Goal: Transaction & Acquisition: Purchase product/service

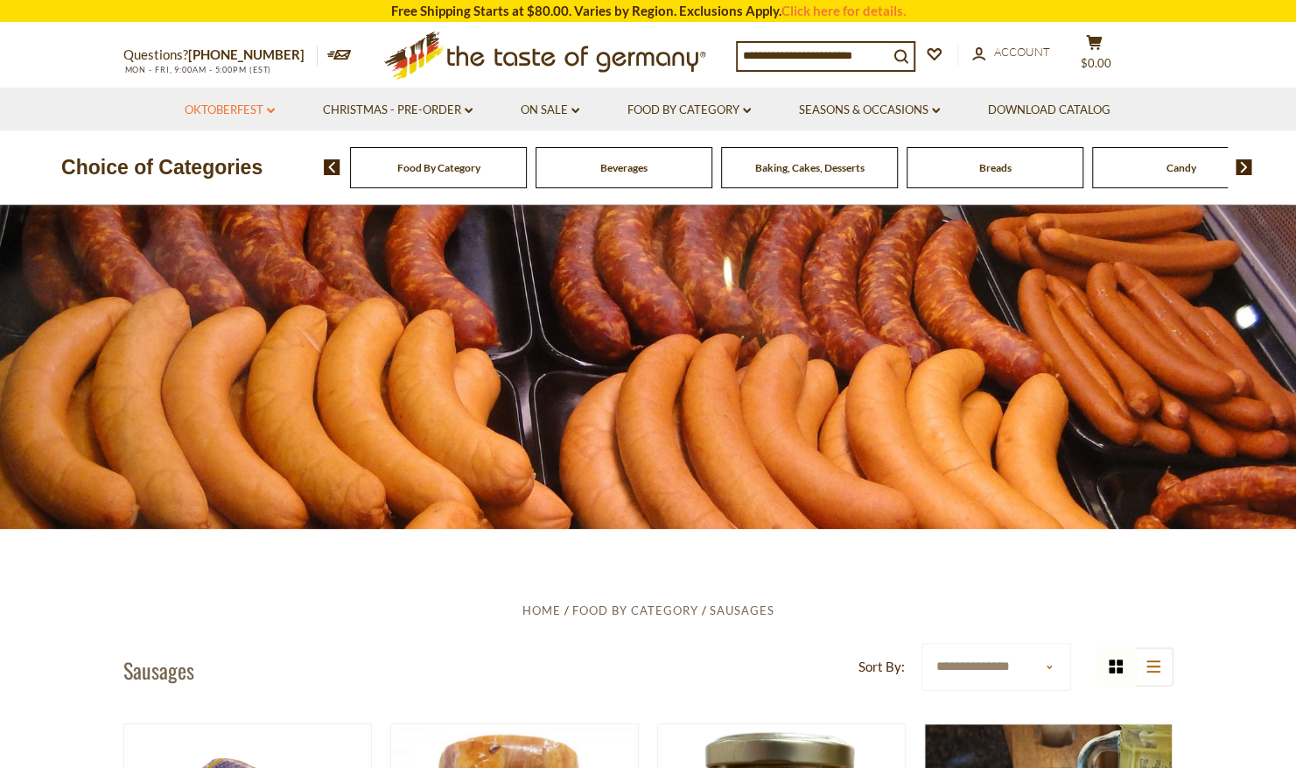
click at [259, 107] on link "Oktoberfest dropdown_arrow" at bounding box center [230, 110] width 90 height 19
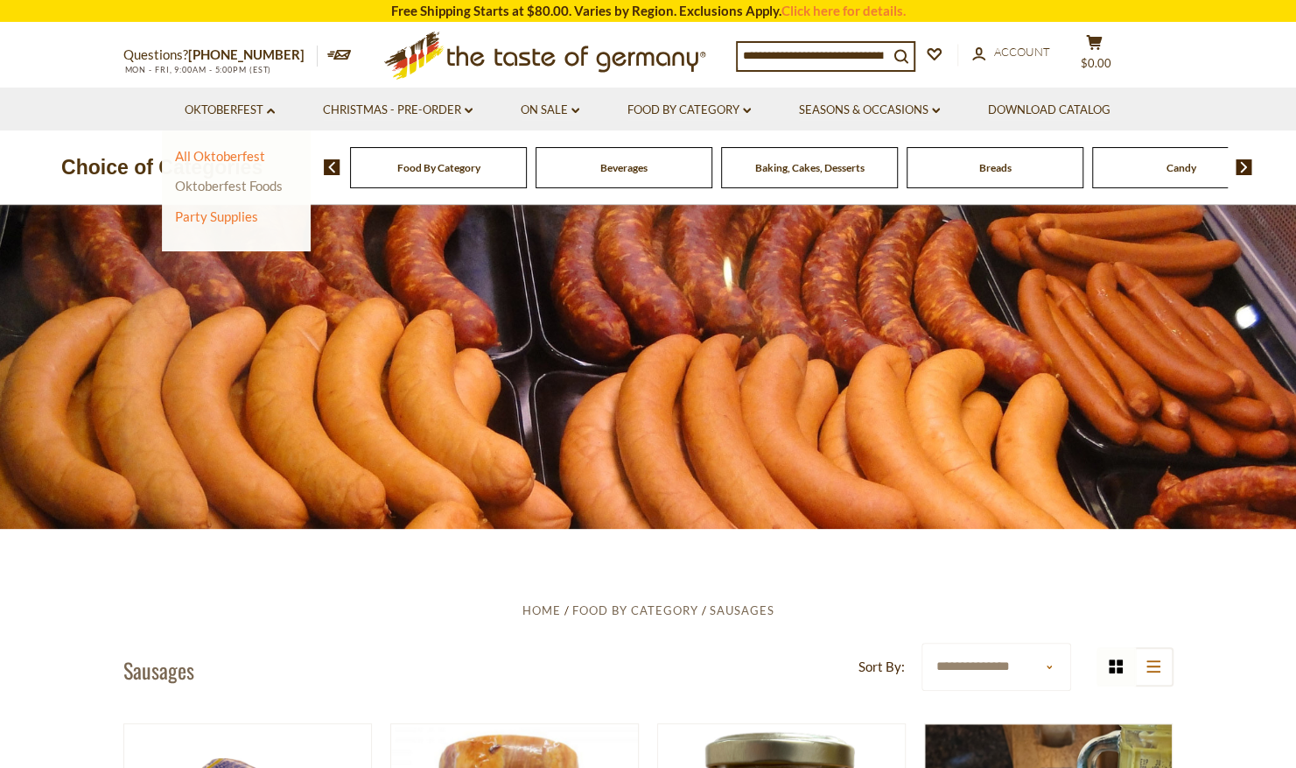
click at [249, 187] on link "Oktoberfest Foods" at bounding box center [229, 186] width 108 height 16
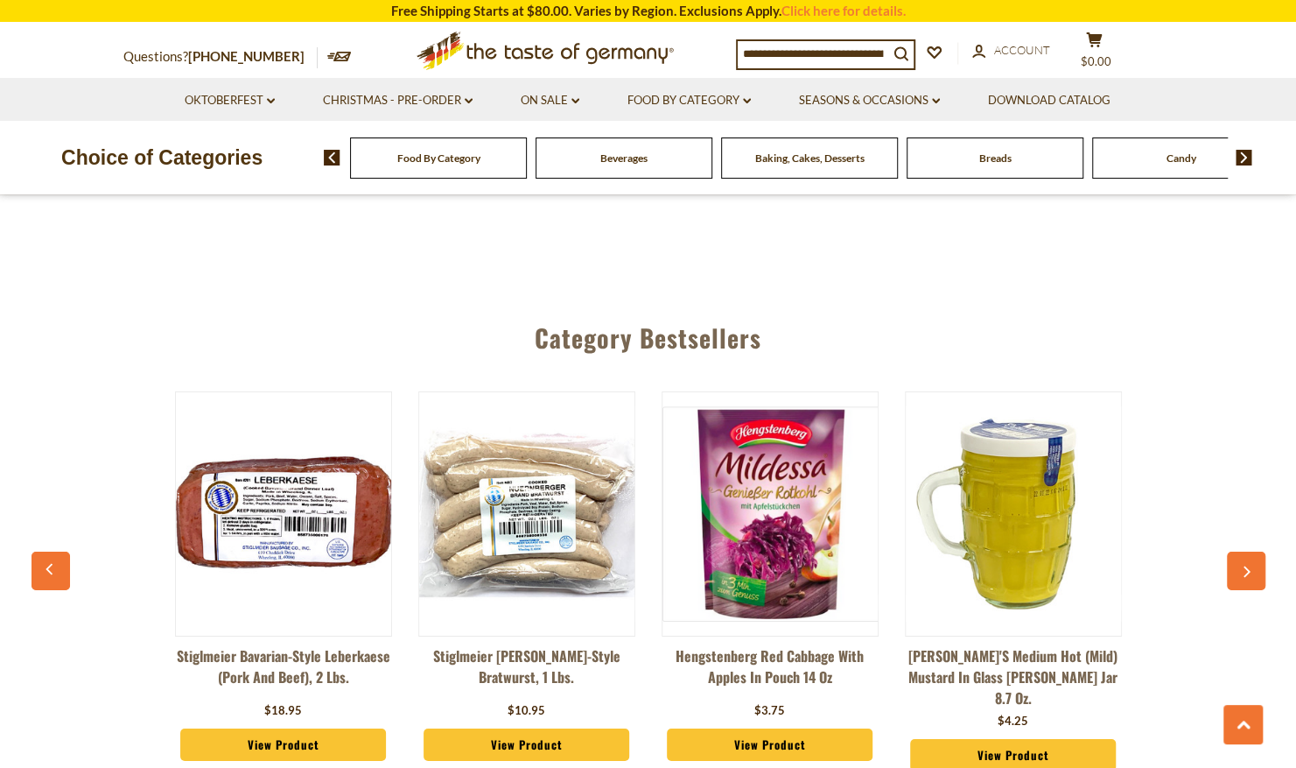
scroll to position [3176, 0]
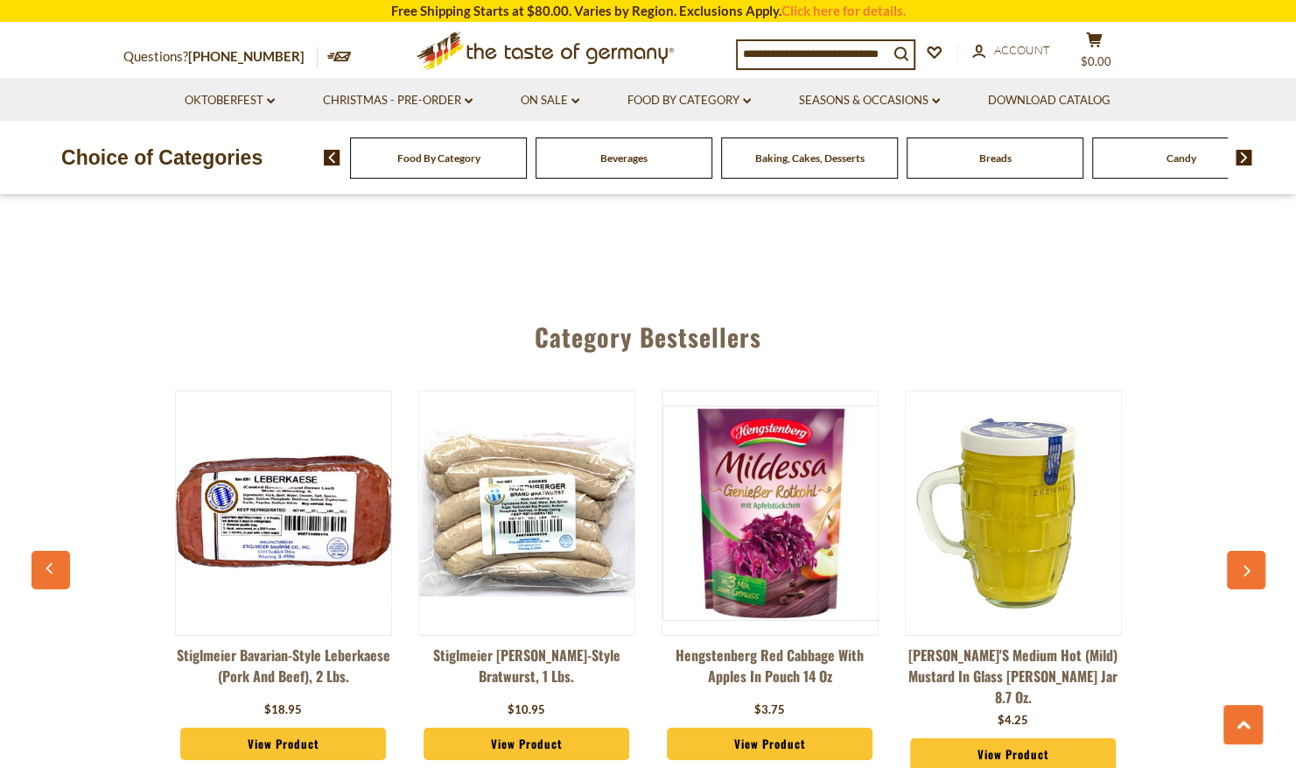
click at [521, 557] on img at bounding box center [526, 512] width 215 height 215
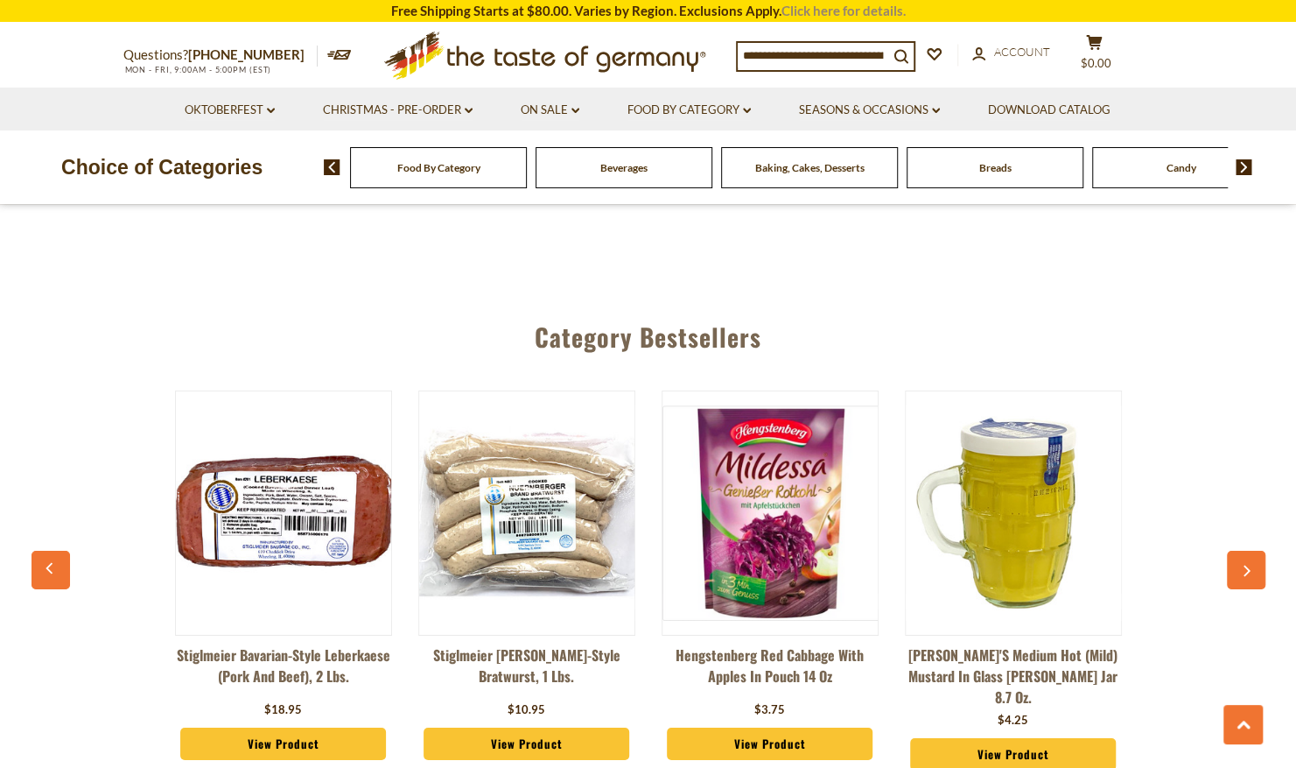
click at [828, 9] on link "Click here for details." at bounding box center [844, 11] width 124 height 16
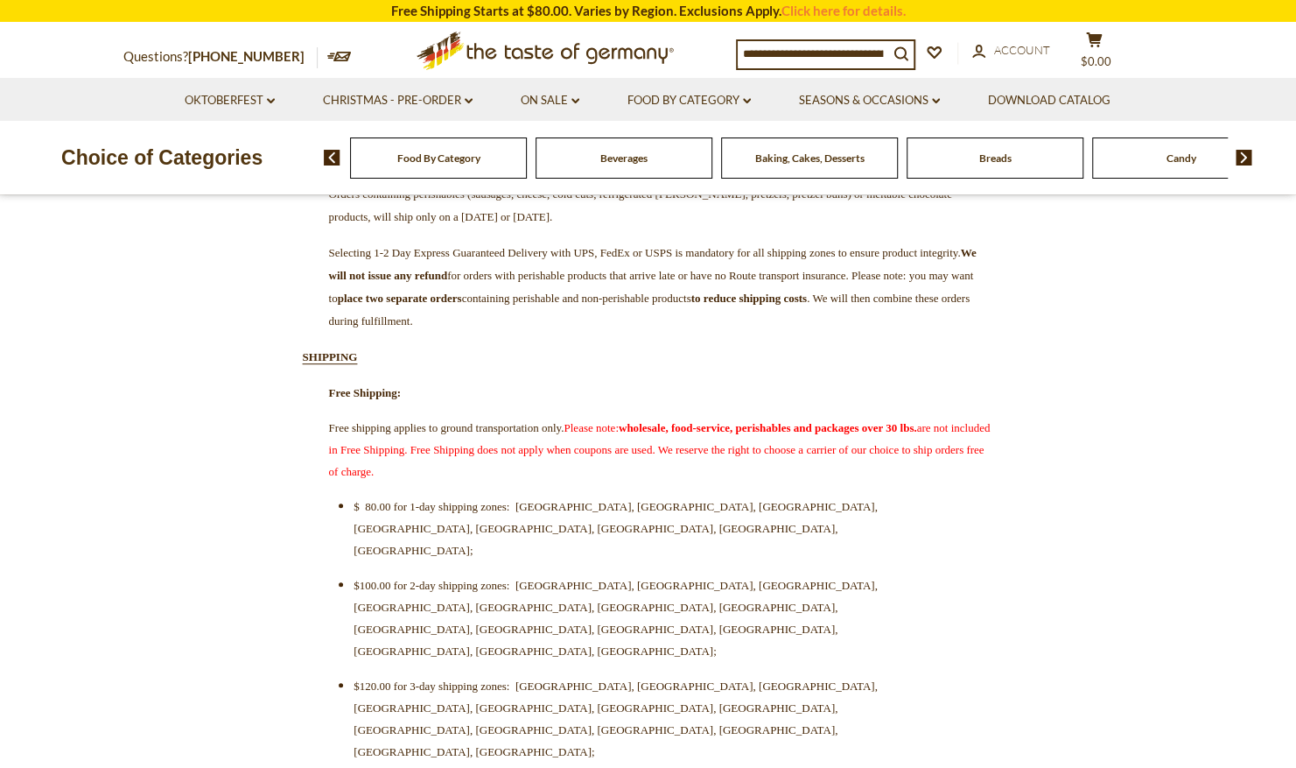
scroll to position [376, 0]
click at [249, 96] on link "Oktoberfest dropdown_arrow" at bounding box center [230, 100] width 90 height 19
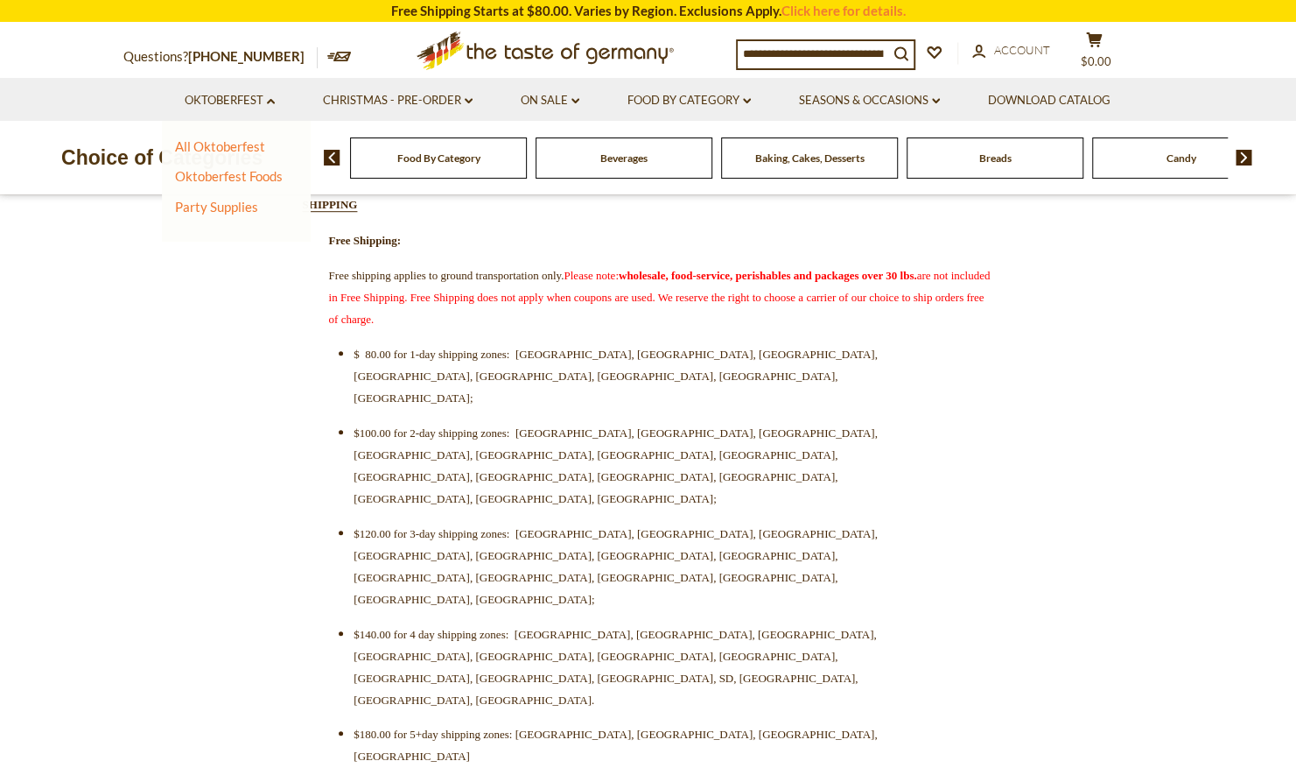
scroll to position [492, 0]
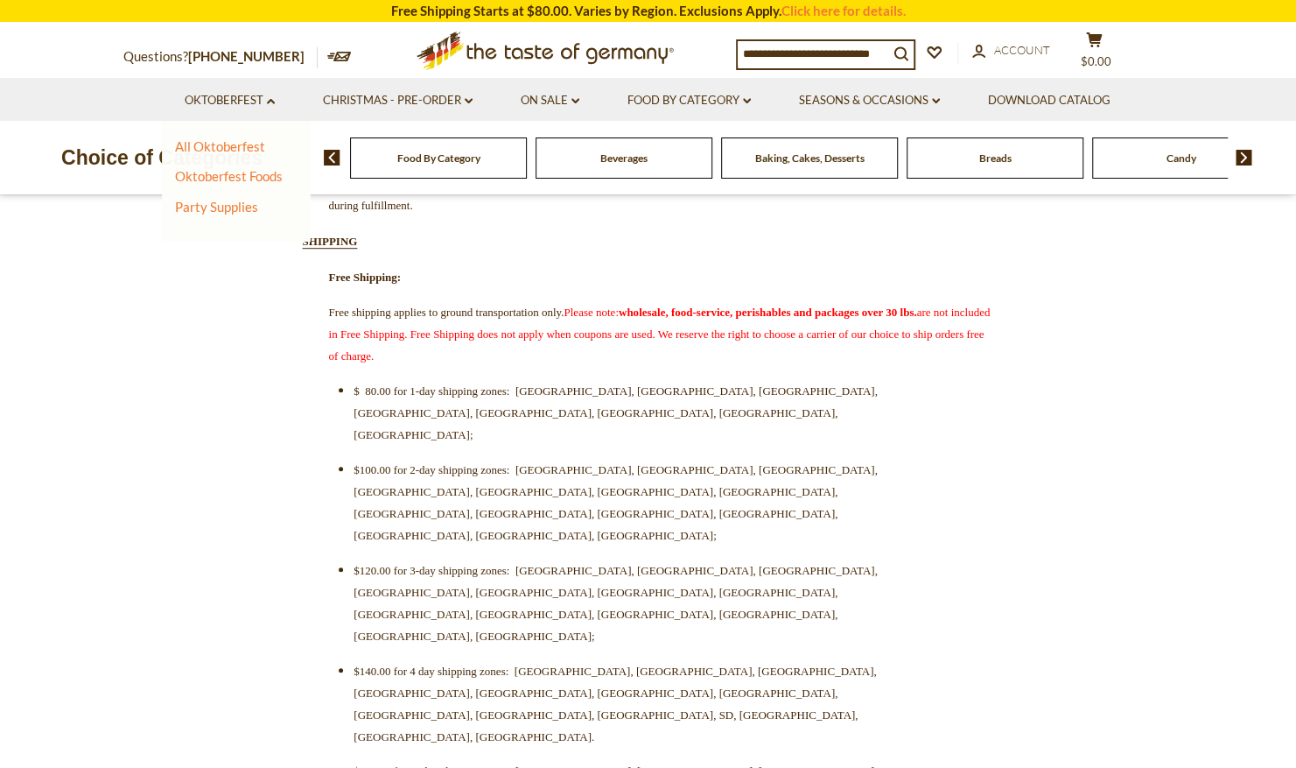
click at [228, 186] on ul "All Oktoberfest Oktoberfest Foods Party Supplies" at bounding box center [229, 177] width 109 height 78
click at [242, 177] on link "Oktoberfest Foods" at bounding box center [229, 176] width 108 height 16
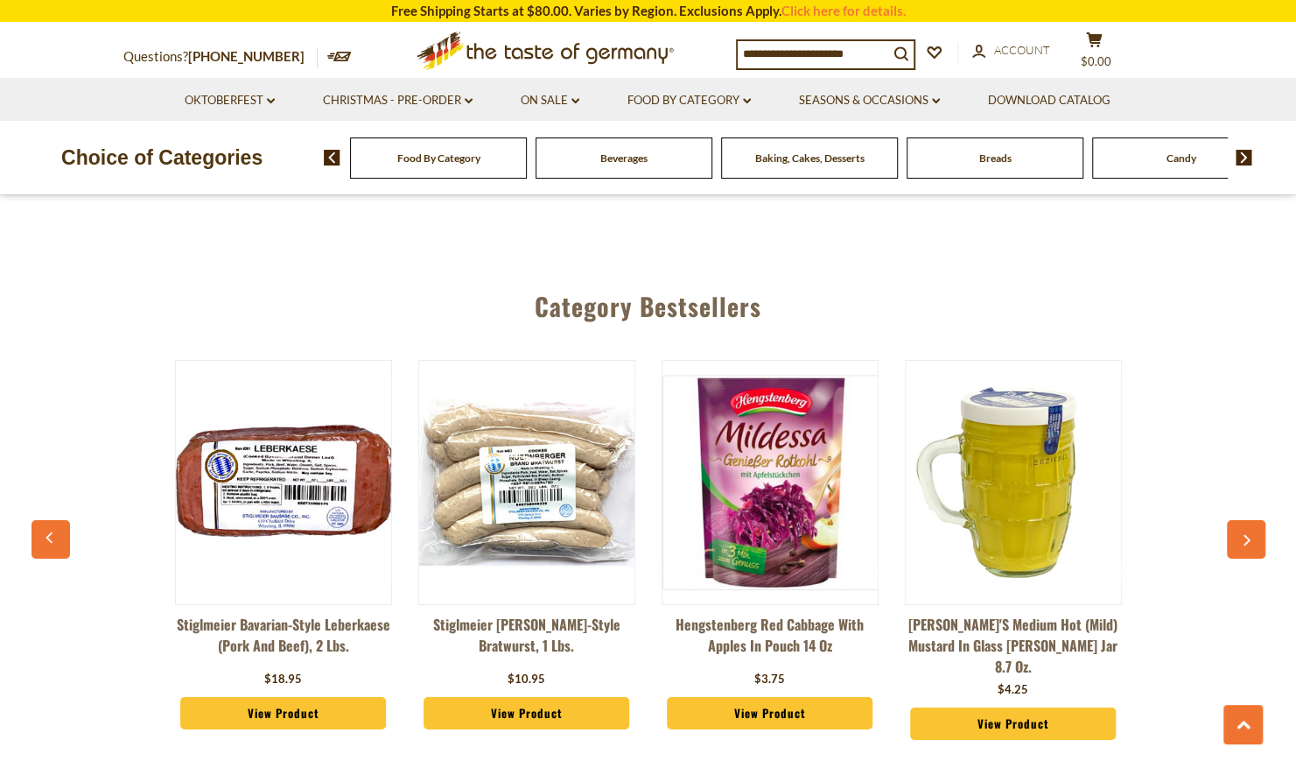
scroll to position [3204, 0]
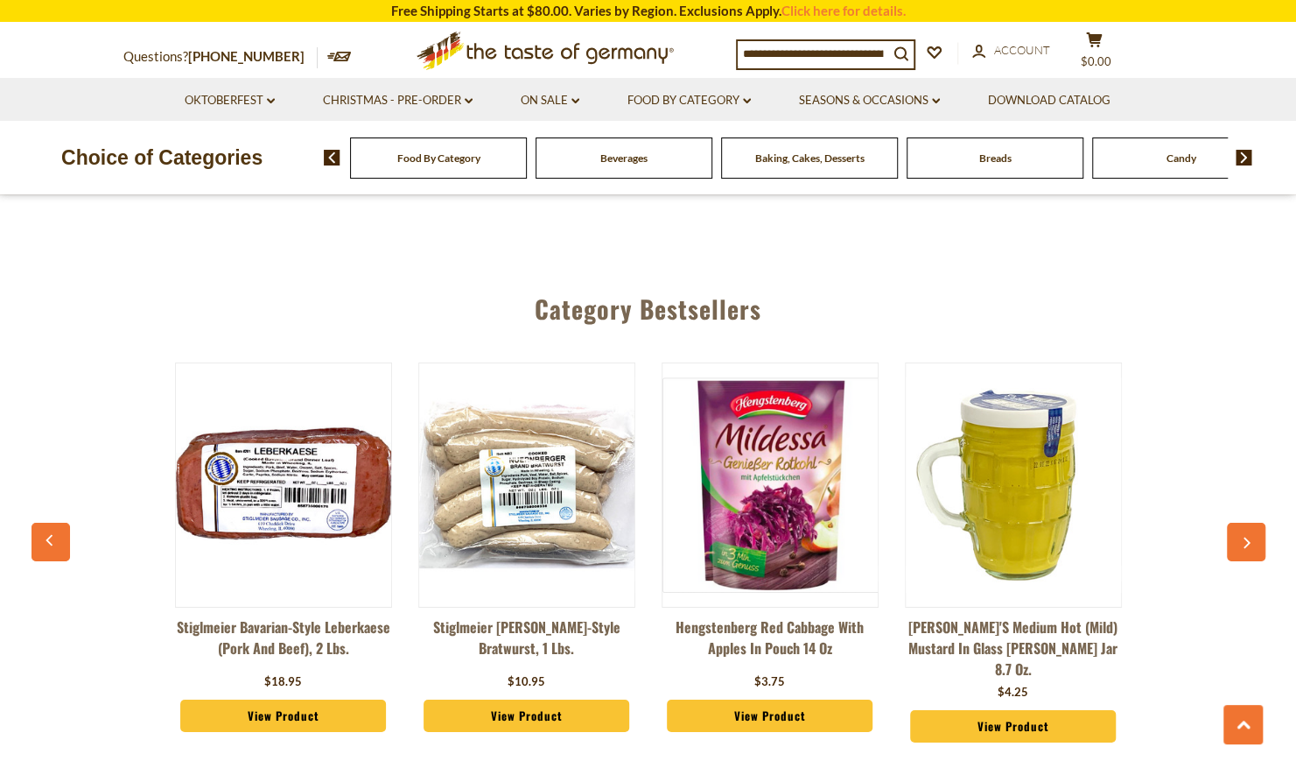
click at [527, 167] on div "Baking, Cakes, Desserts" at bounding box center [438, 157] width 177 height 41
click at [816, 158] on span "Baking, Cakes, Desserts" at bounding box center [809, 157] width 109 height 13
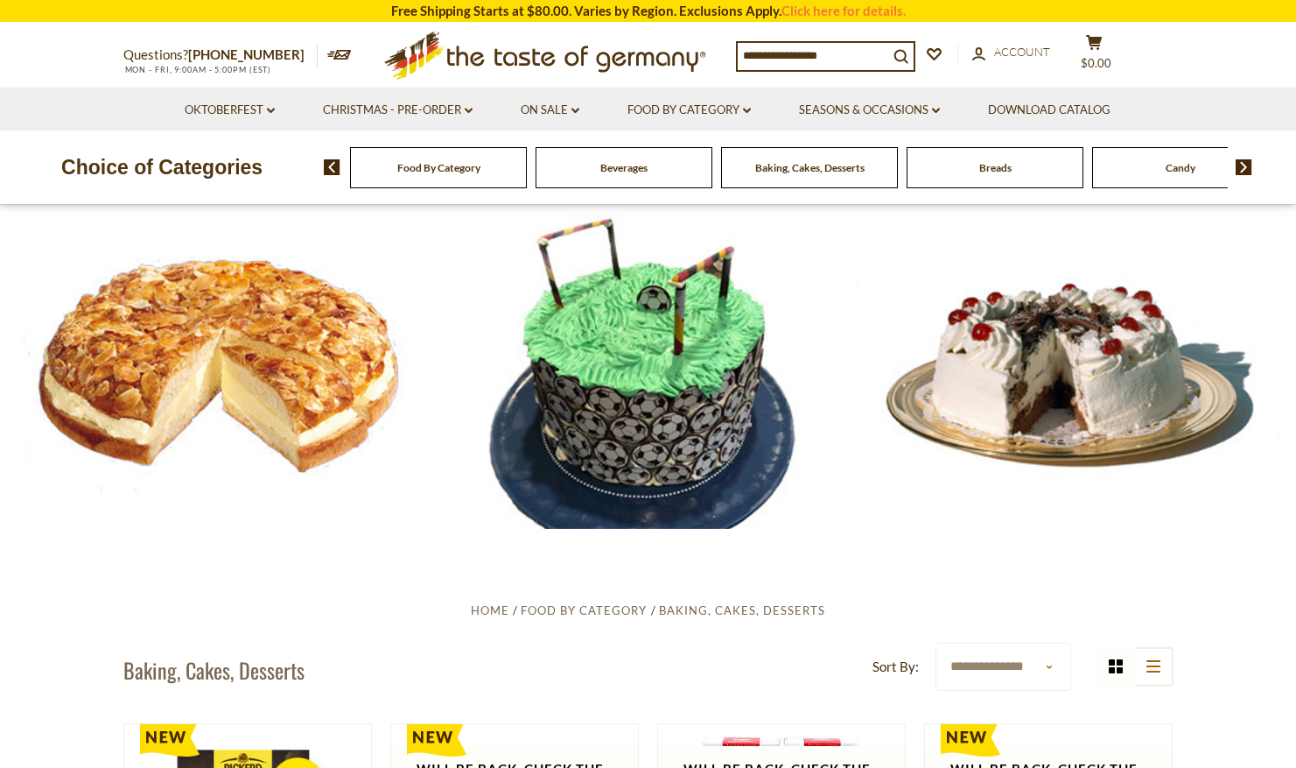
click at [527, 158] on div "Baking, Cakes, Desserts" at bounding box center [438, 167] width 177 height 41
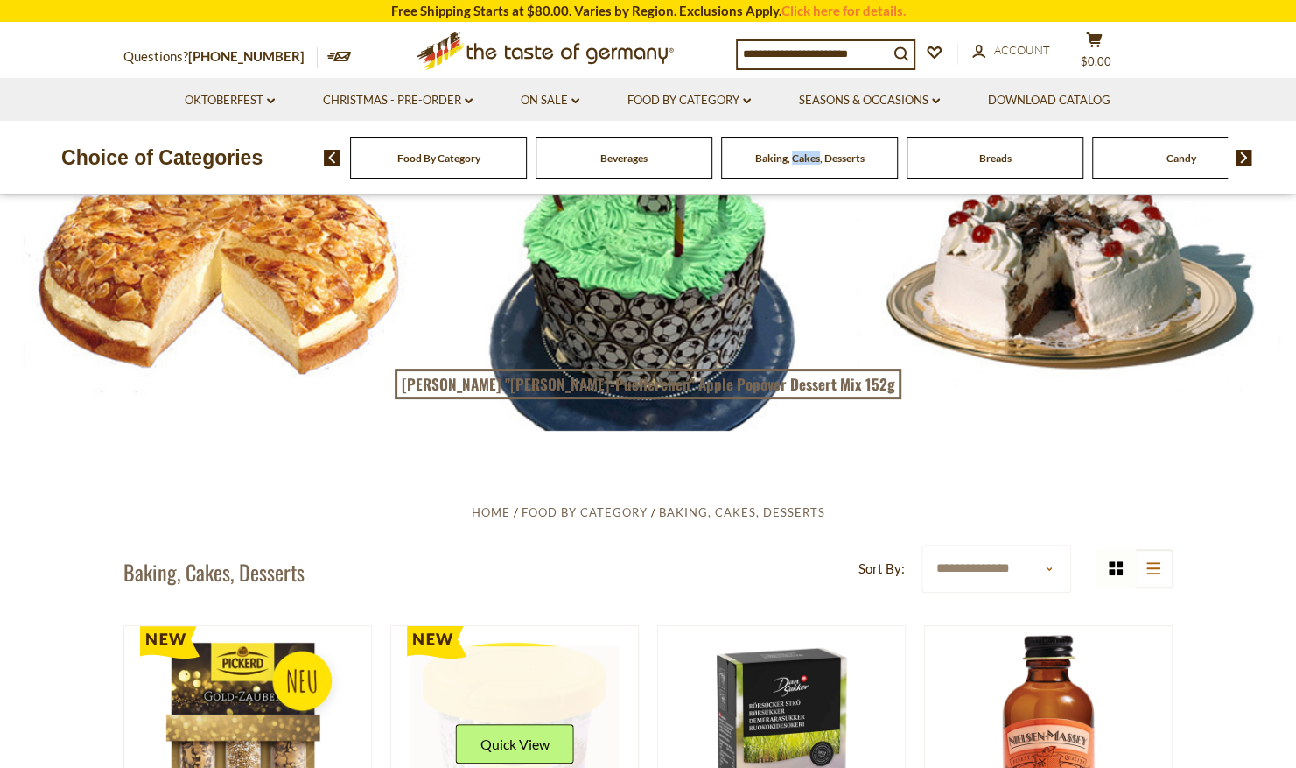
scroll to position [97, 0]
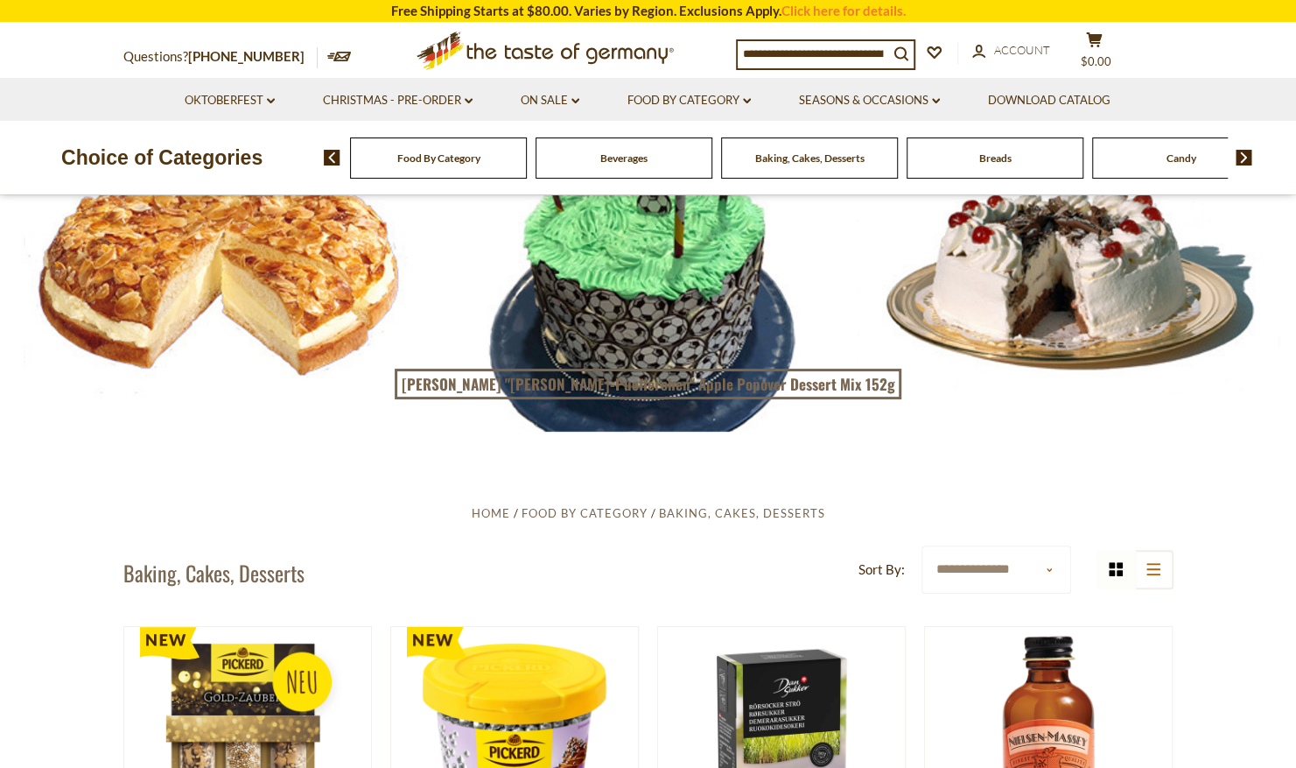
click at [340, 256] on div at bounding box center [648, 270] width 1296 height 324
click at [191, 578] on h1 "Baking, Cakes, Desserts" at bounding box center [213, 572] width 181 height 26
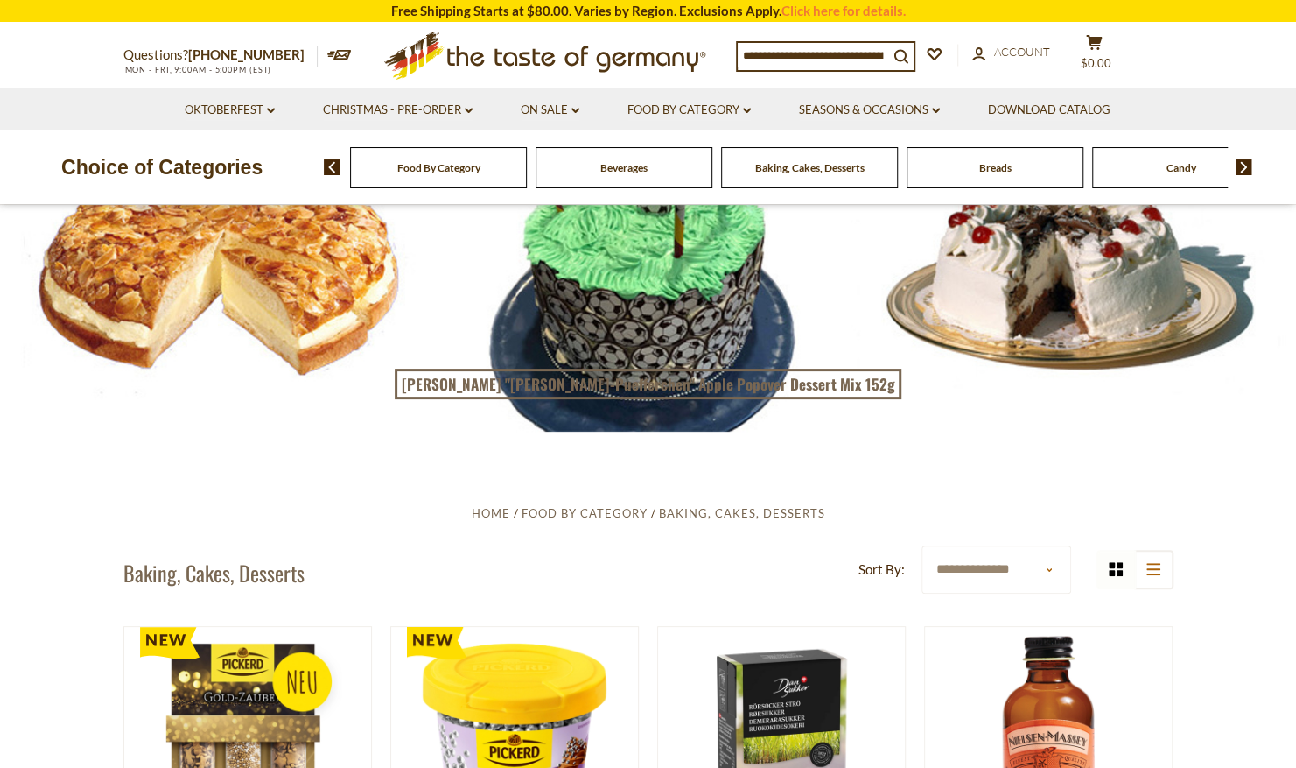
scroll to position [0, 0]
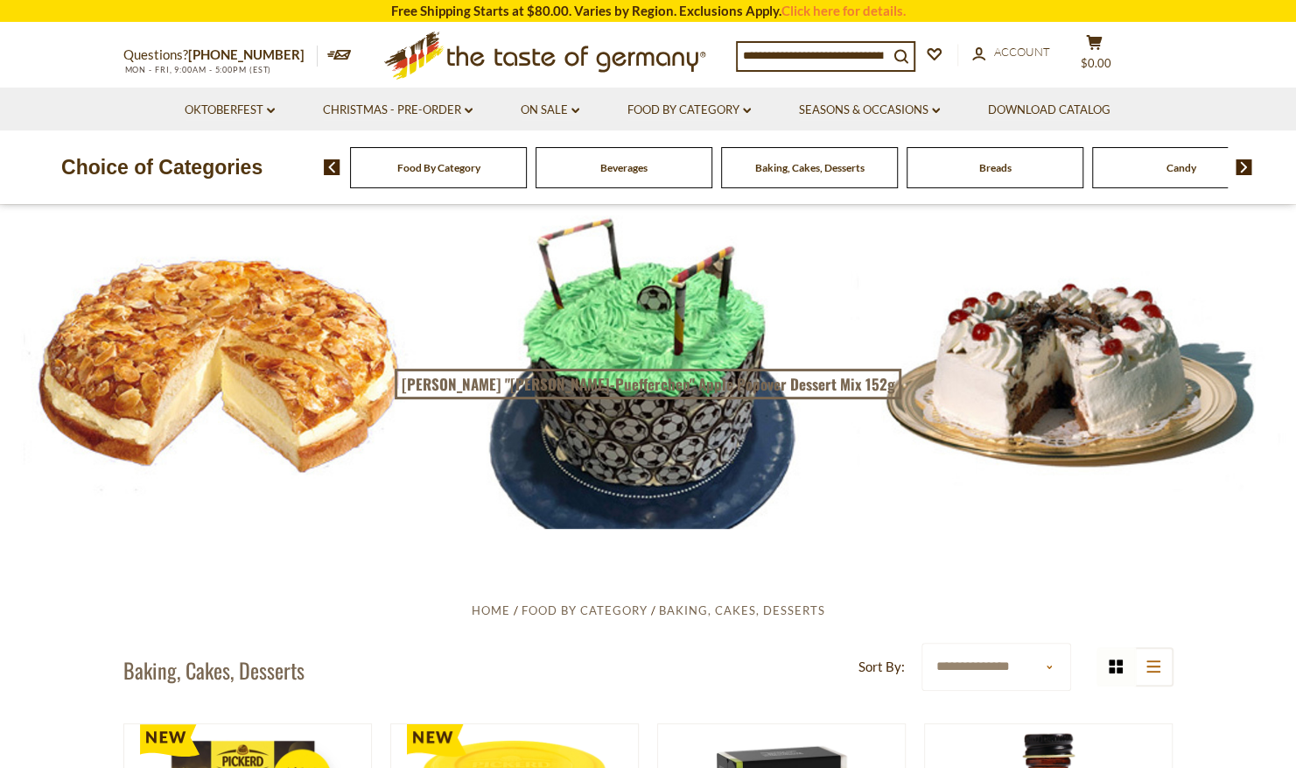
click at [233, 235] on div at bounding box center [648, 367] width 1296 height 324
click at [597, 30] on icon ".st0{fill:#EDD300;} .st1{fill:#D33E21;}" at bounding box center [545, 56] width 327 height 64
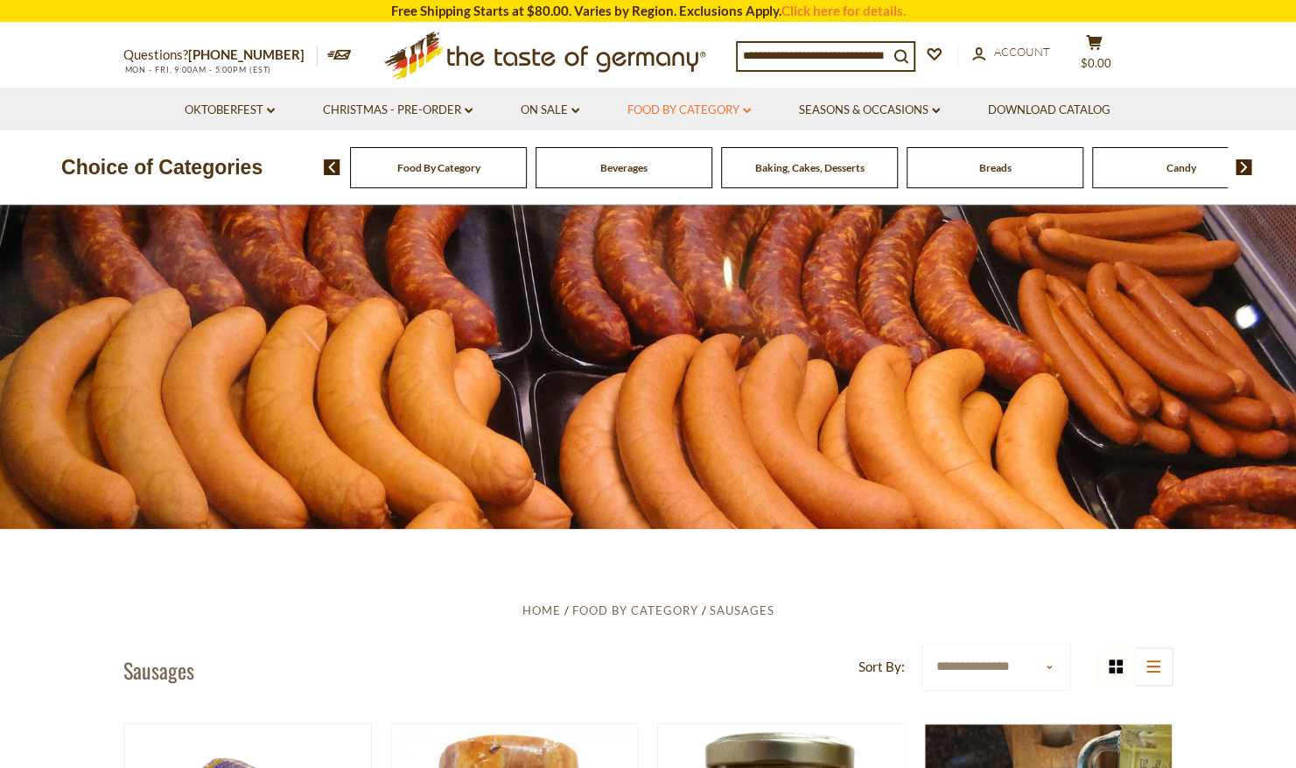
click at [741, 112] on link "Food By Category dropdown_arrow" at bounding box center [689, 110] width 123 height 19
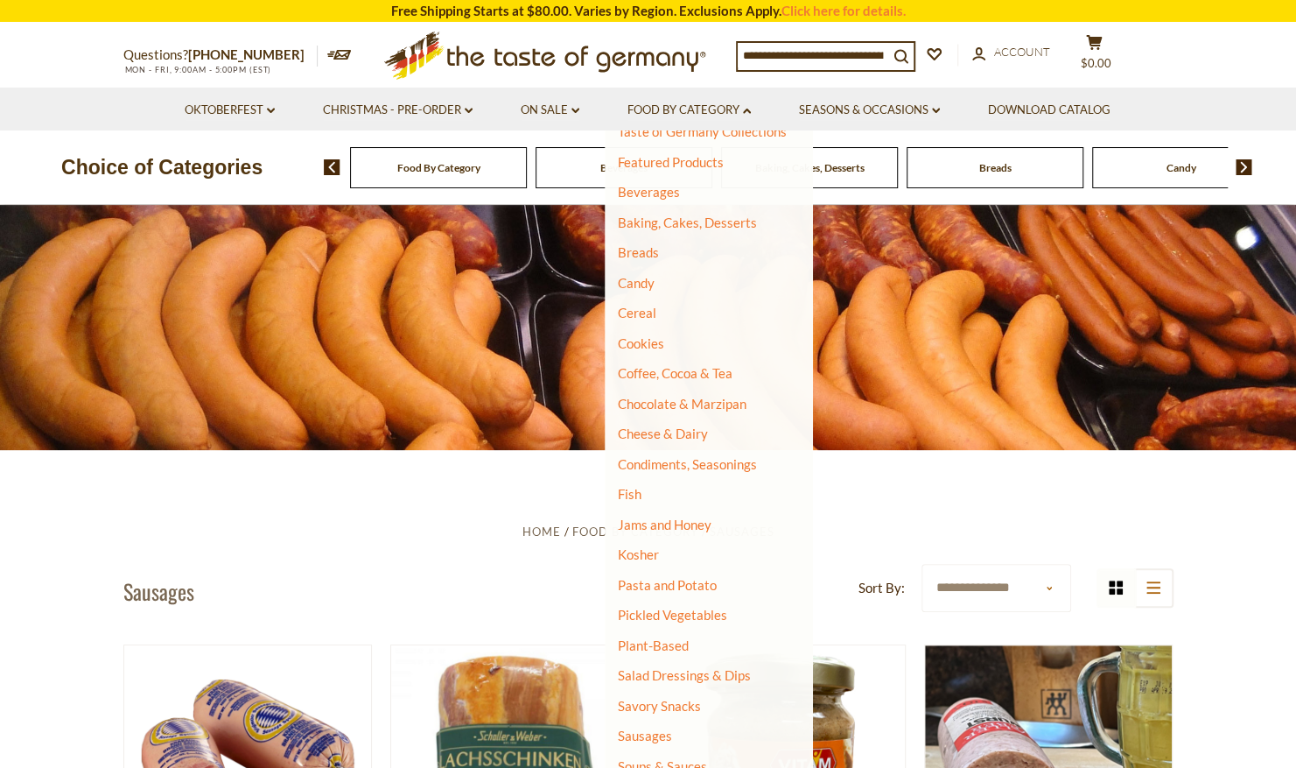
scroll to position [61, 0]
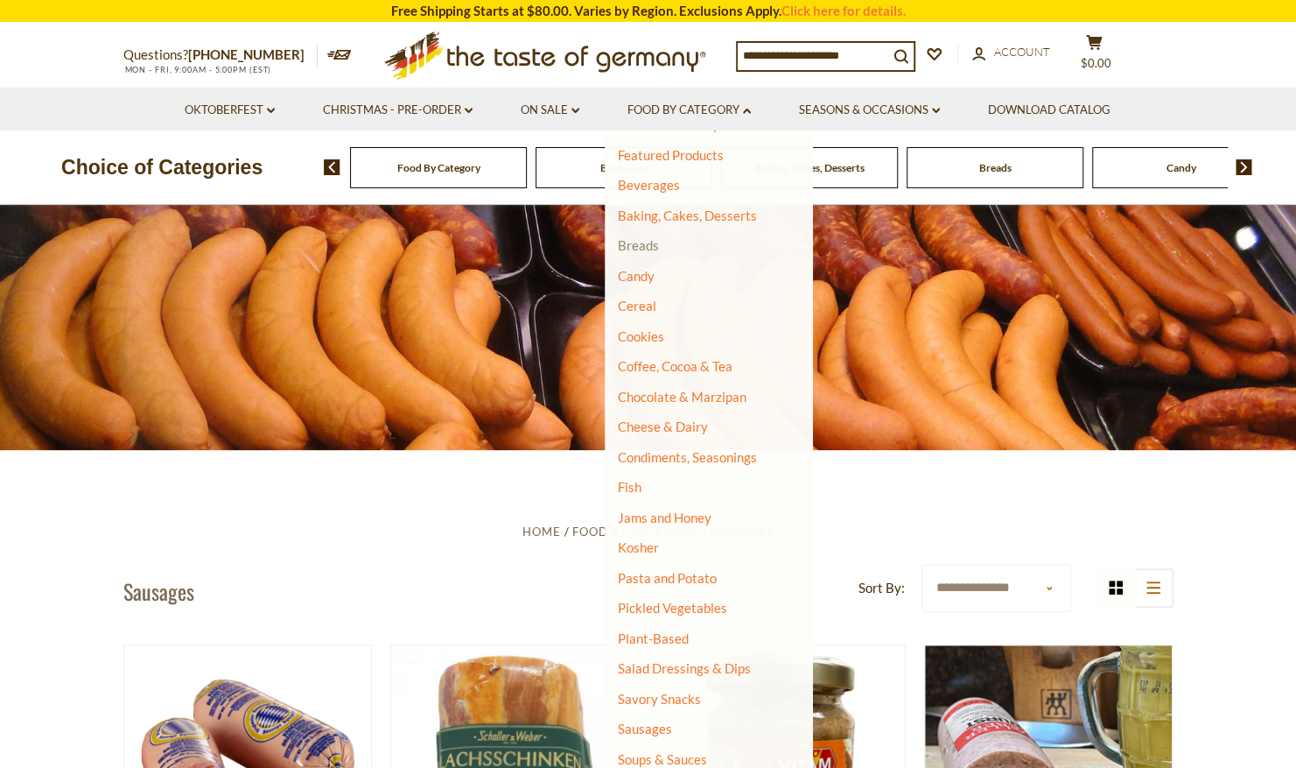
click at [651, 245] on link "Breads" at bounding box center [638, 245] width 41 height 16
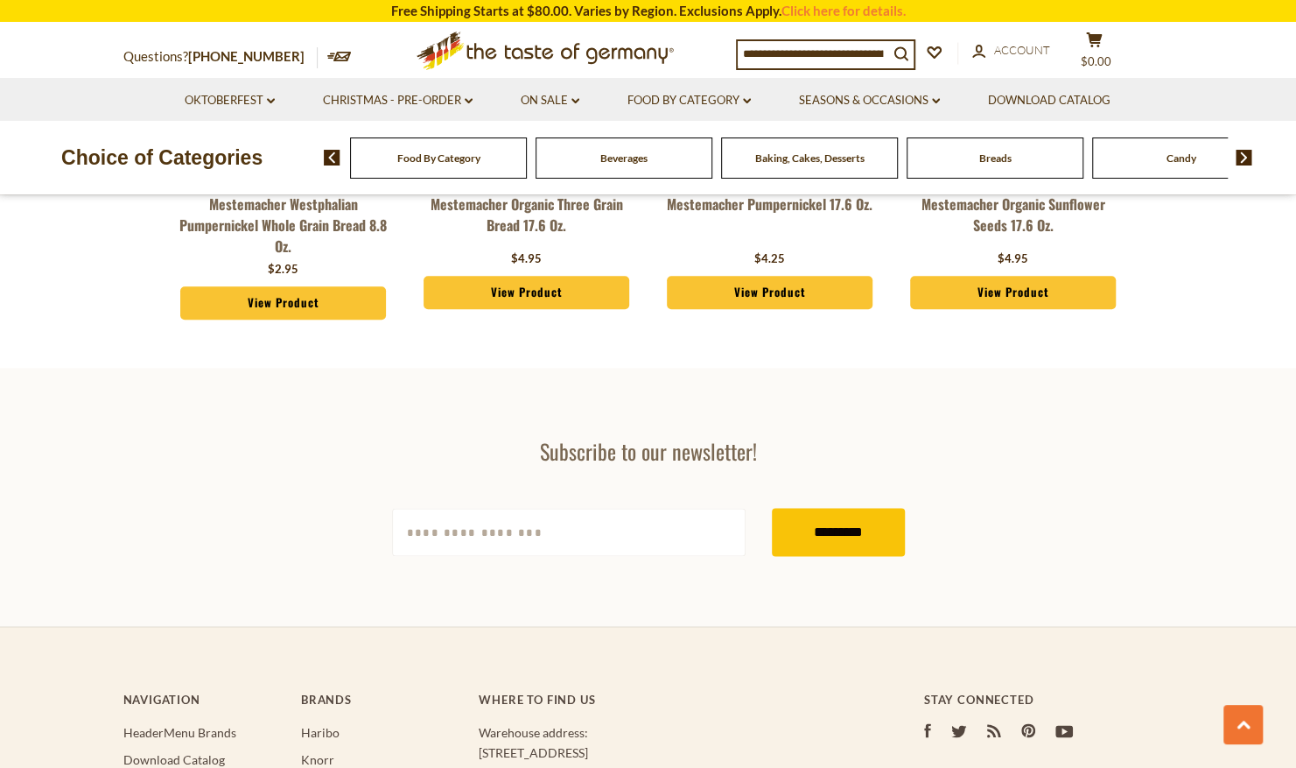
scroll to position [4888, 0]
